Goal: Find specific page/section

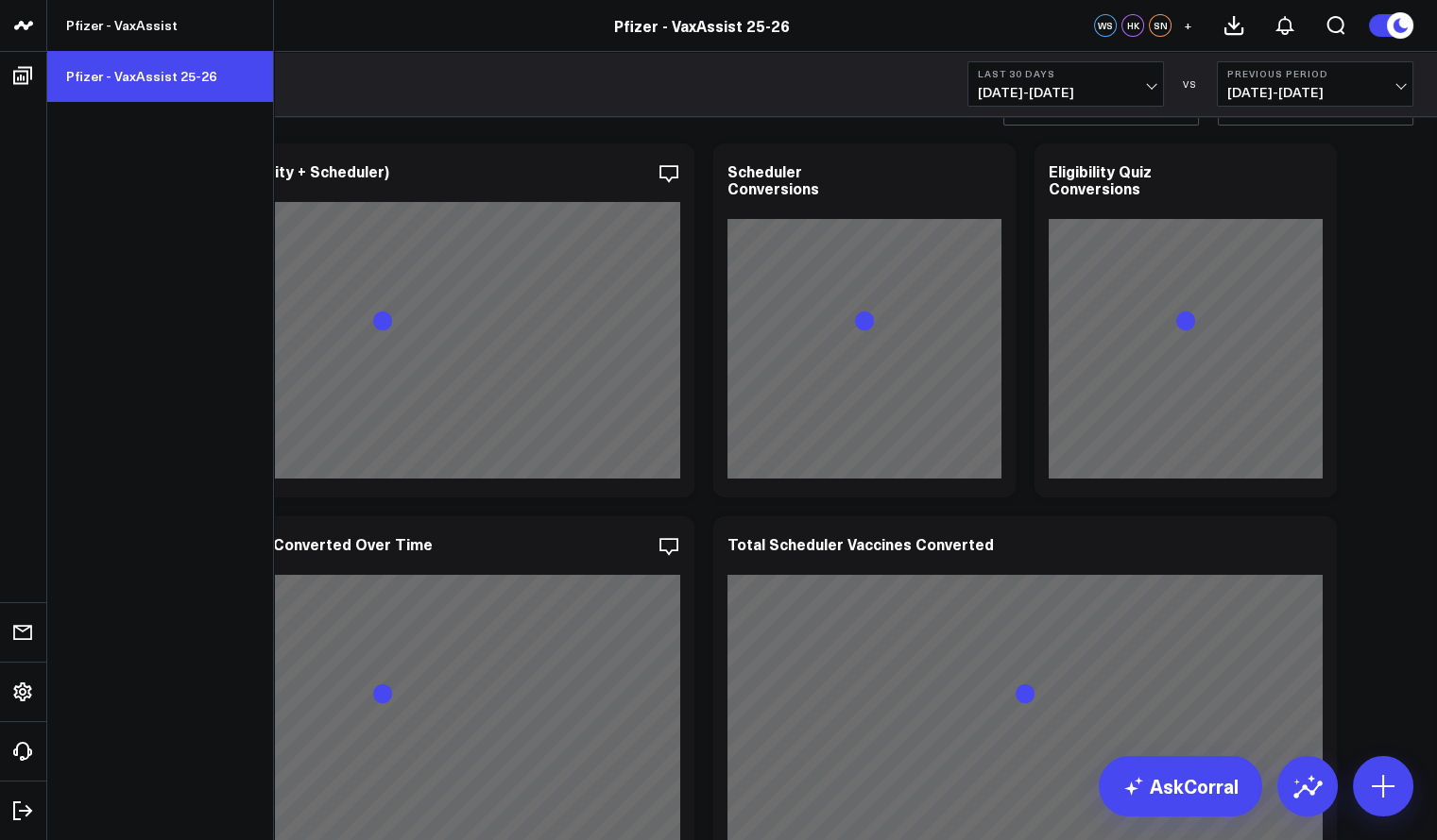
click at [138, 82] on link "Pfizer - VaxAssist 25-26" at bounding box center [160, 76] width 225 height 51
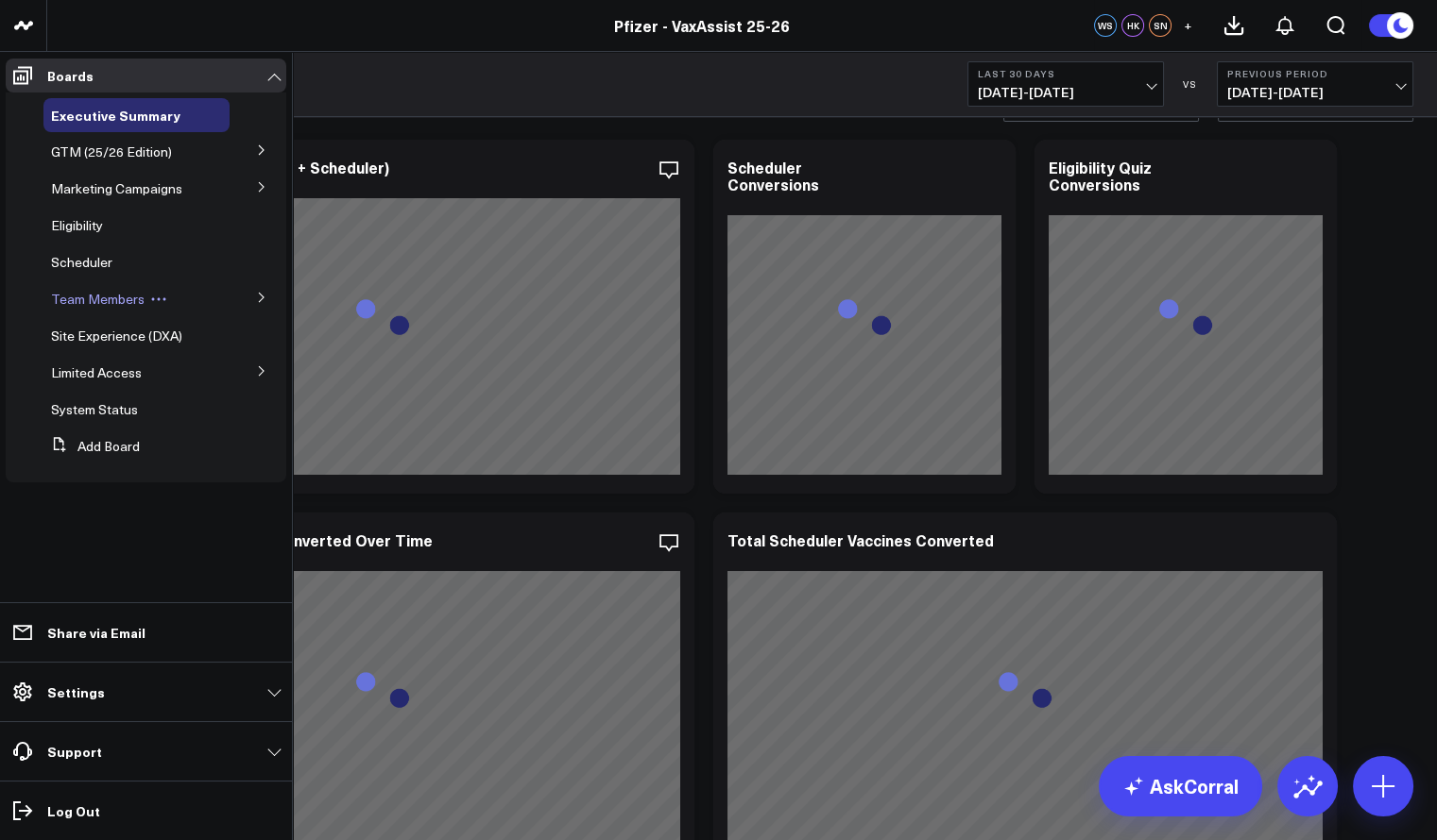
scroll to position [55, 0]
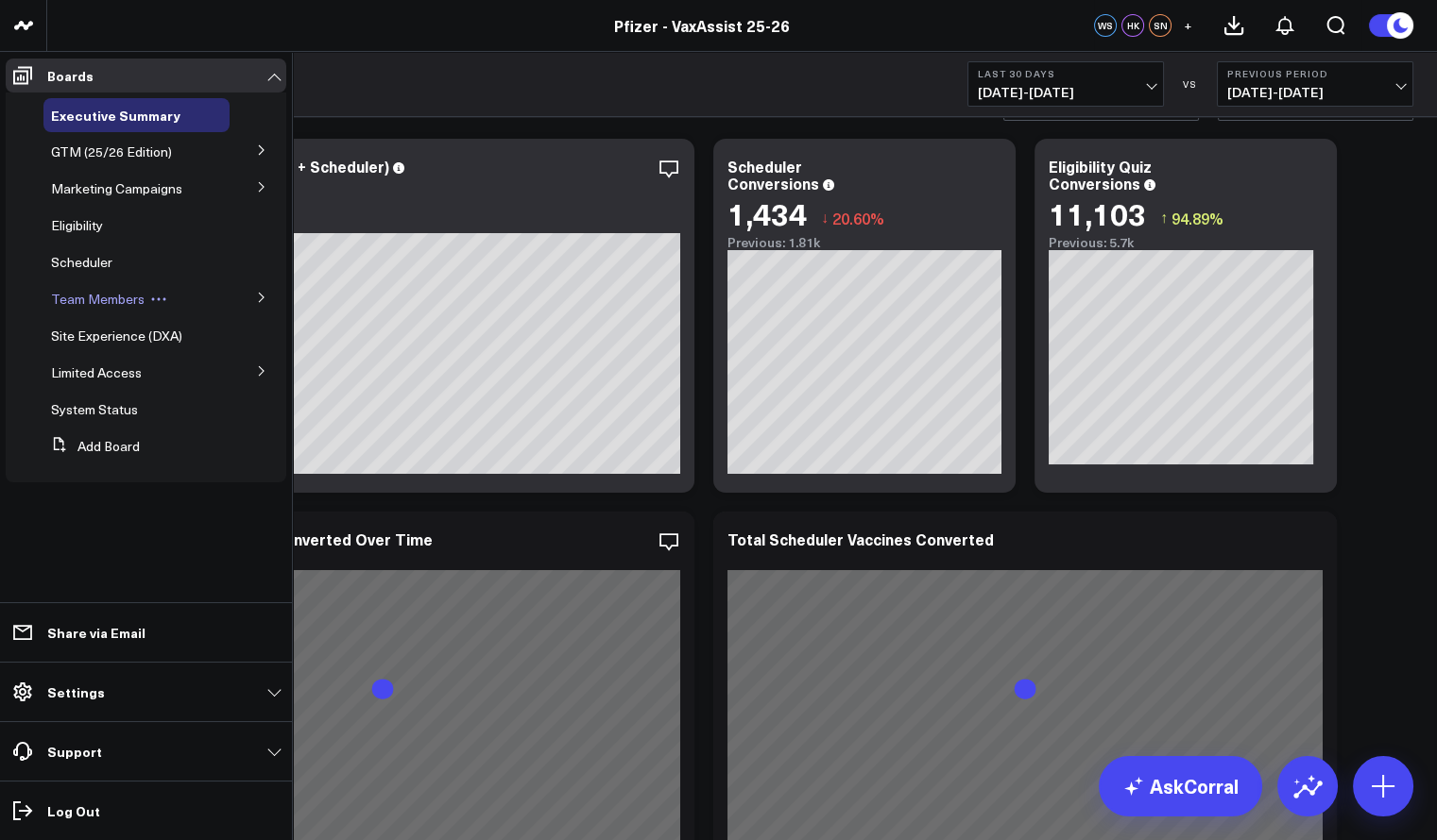
click at [144, 304] on button at bounding box center [158, 300] width 28 height 15
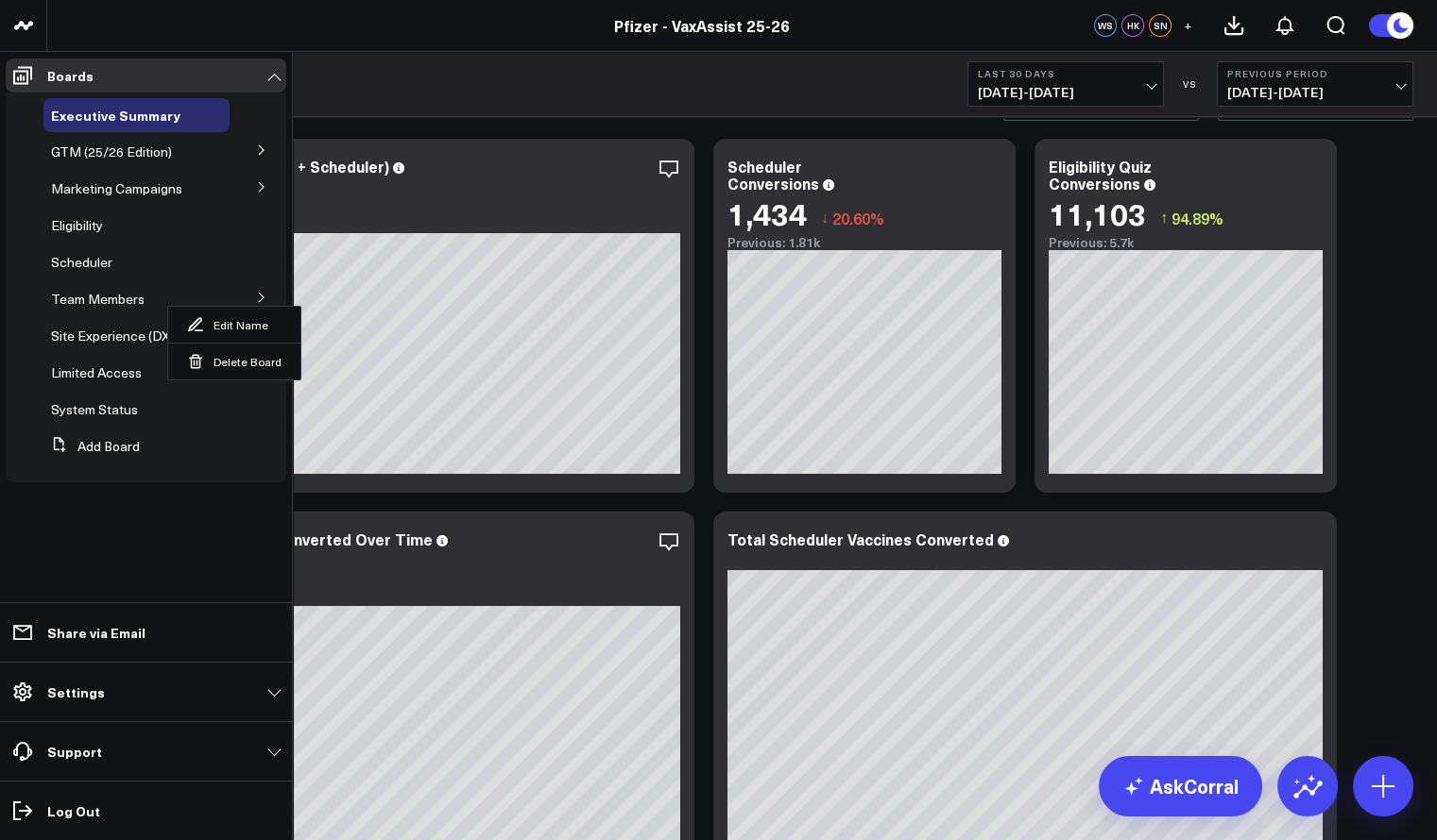
click at [266, 290] on button at bounding box center [261, 296] width 49 height 28
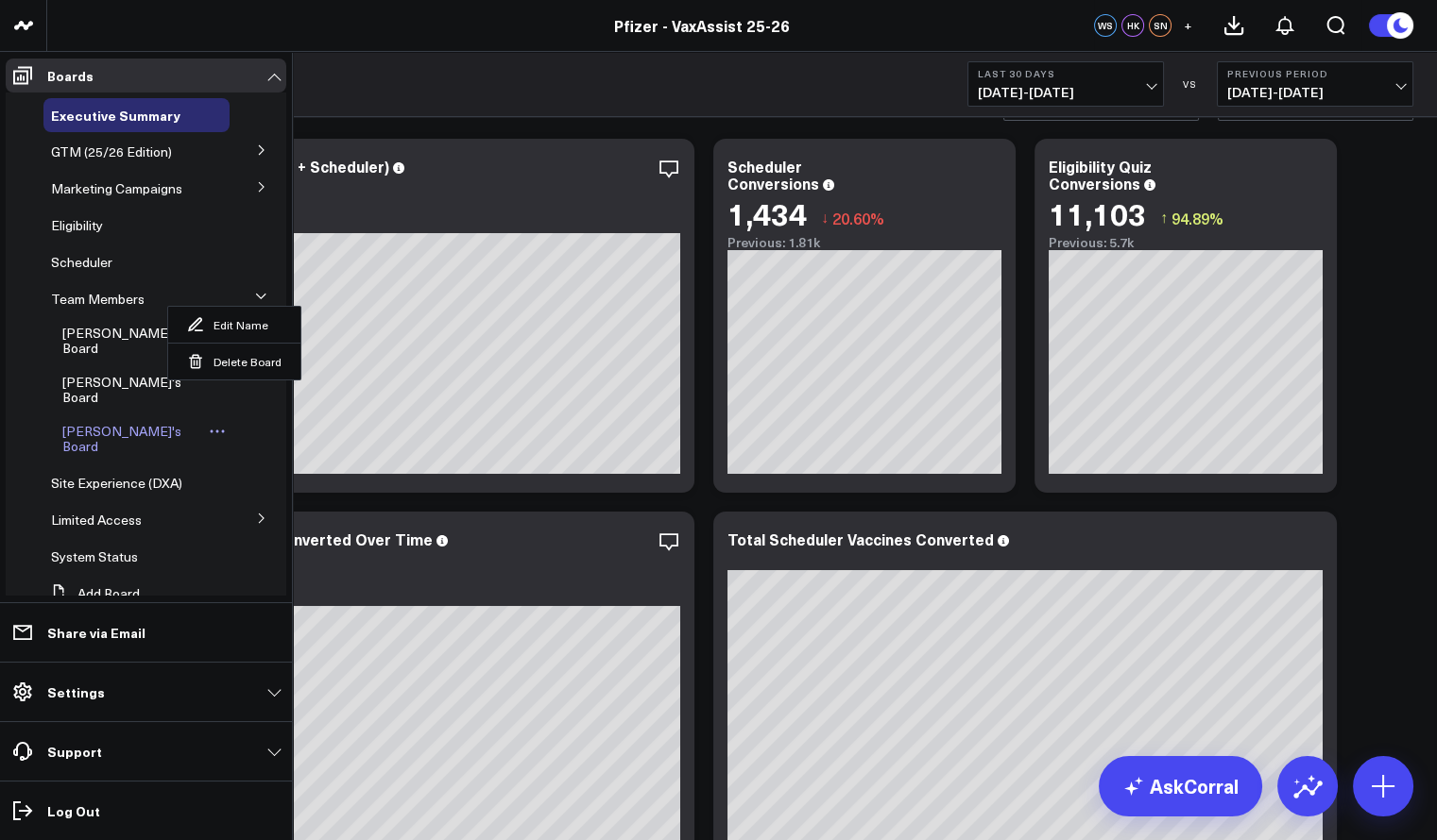
scroll to position [72, 0]
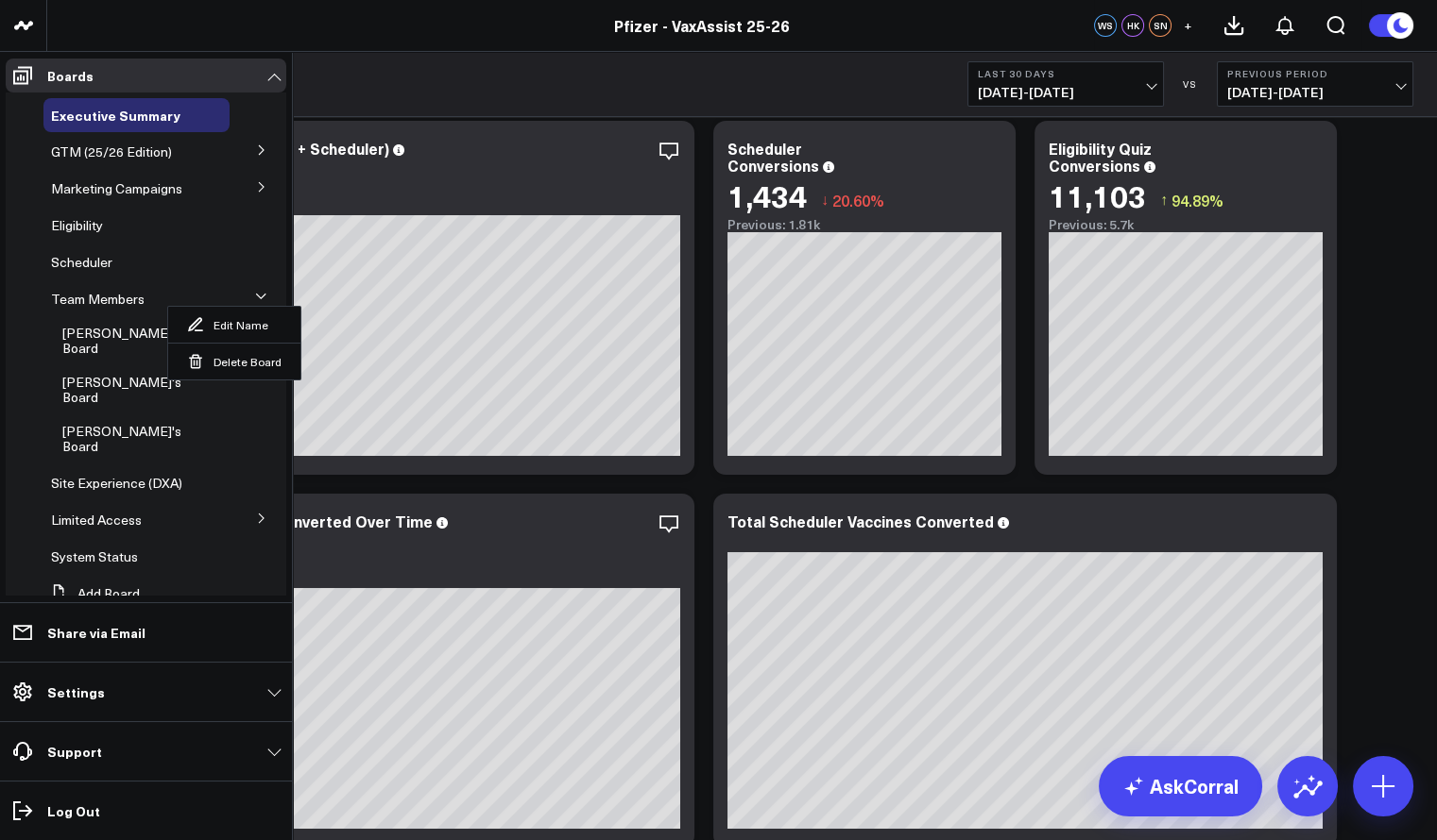
click at [241, 504] on button at bounding box center [261, 517] width 49 height 28
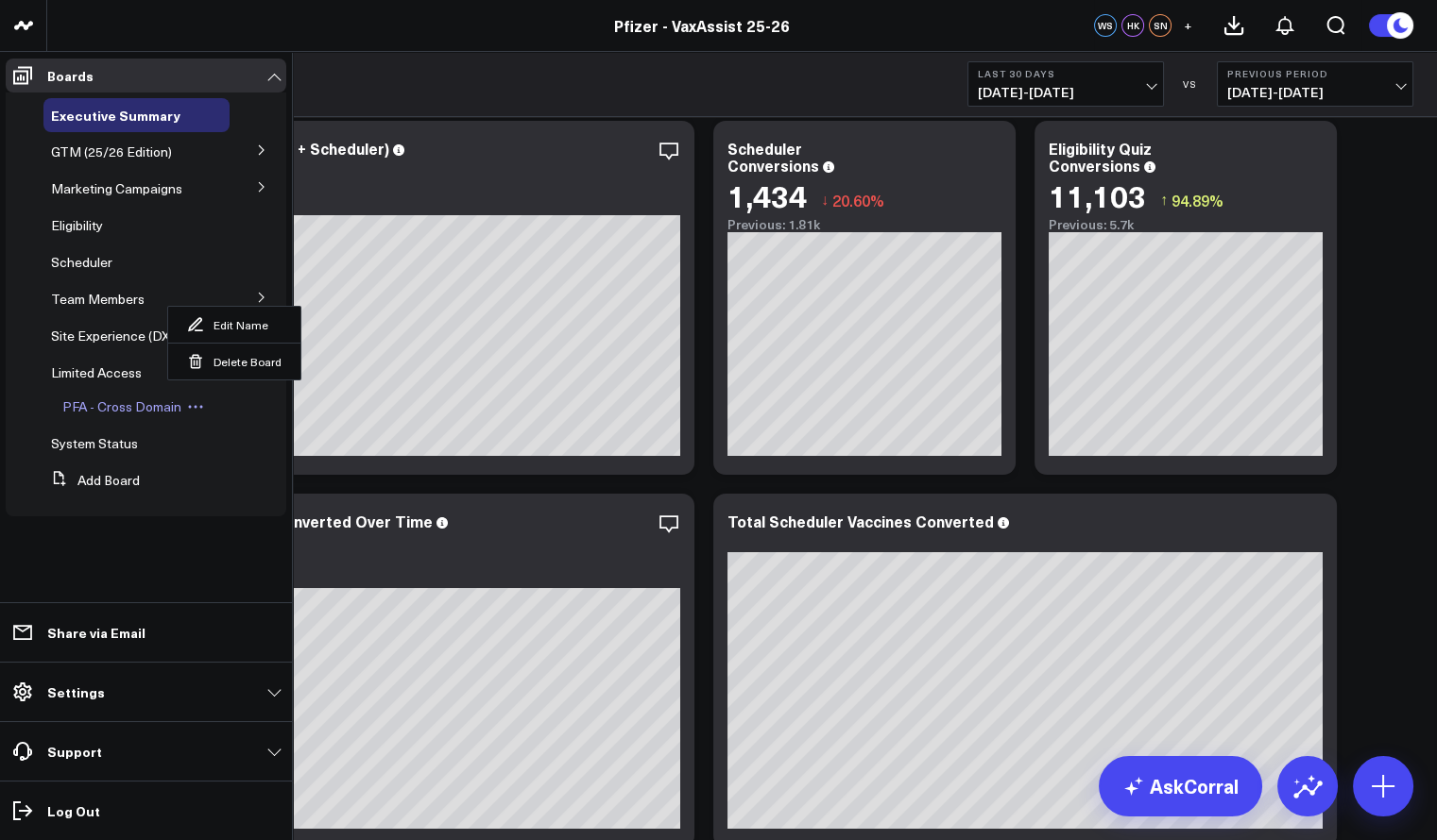
click at [132, 410] on span "PFA - Cross Domain" at bounding box center [121, 406] width 119 height 18
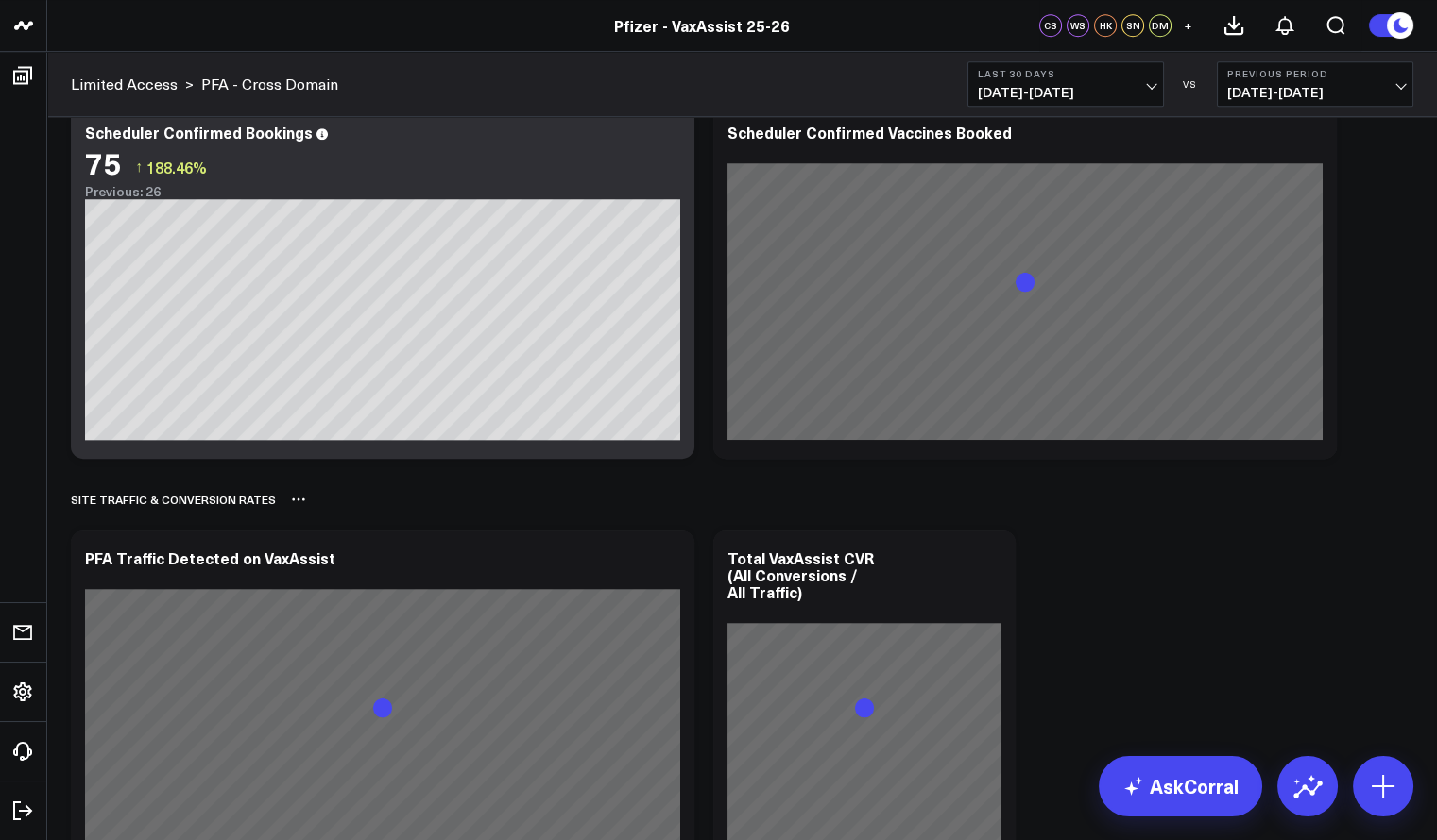
scroll to position [1669, 0]
